Goal: Navigation & Orientation: Find specific page/section

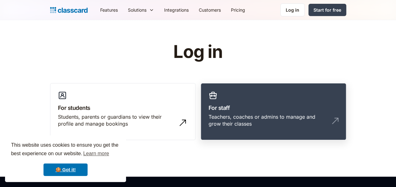
click at [255, 108] on h3 "For staff" at bounding box center [273, 108] width 130 height 8
click at [230, 114] on div "Teachers, coaches or admins to manage and grow their classes" at bounding box center [266, 120] width 117 height 14
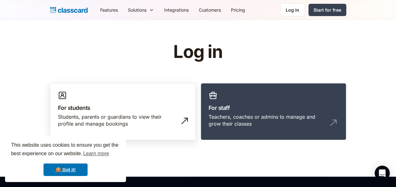
click at [185, 120] on img at bounding box center [184, 121] width 10 height 10
click at [235, 111] on h3 "For staff" at bounding box center [273, 108] width 130 height 8
